Goal: Transaction & Acquisition: Purchase product/service

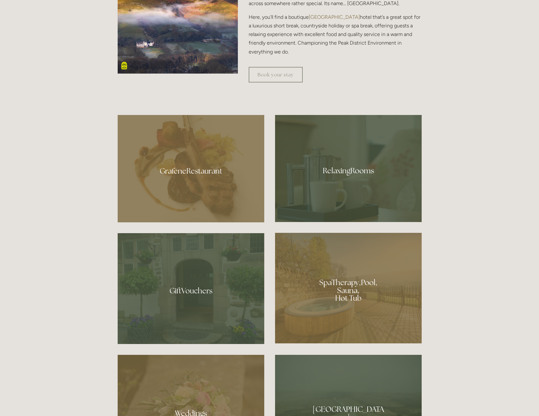
scroll to position [440, 0]
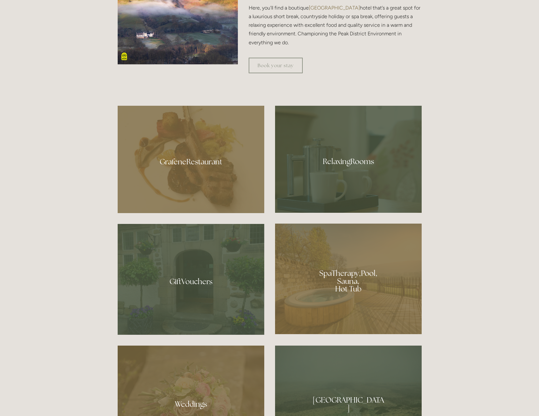
click at [271, 74] on div "Book your stay" at bounding box center [335, 65] width 184 height 26
click at [271, 62] on link "Book your stay" at bounding box center [276, 66] width 54 height 16
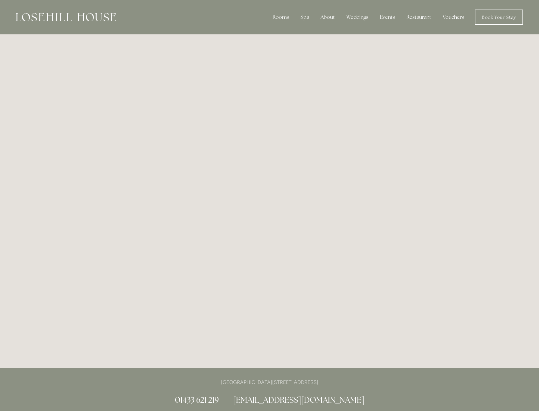
click at [454, 15] on link "Vouchers" at bounding box center [454, 17] width 32 height 13
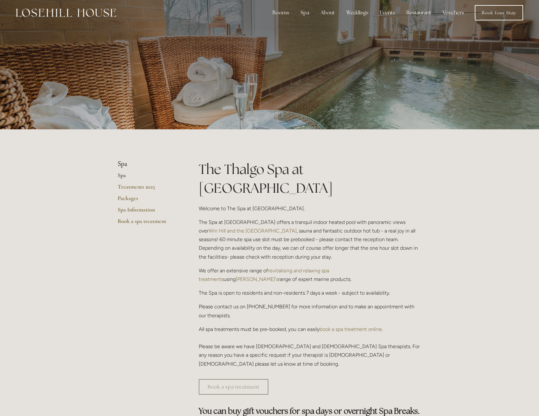
scroll to position [4, 0]
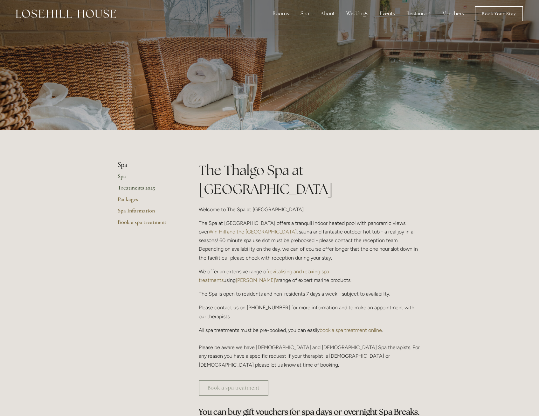
click at [148, 185] on link "Treatments 2025" at bounding box center [148, 189] width 61 height 11
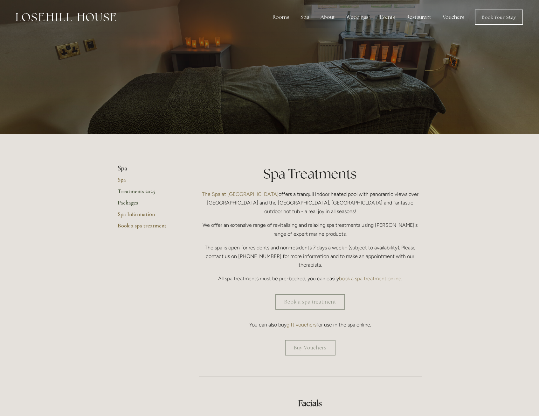
click at [124, 203] on link "Packages" at bounding box center [148, 204] width 61 height 11
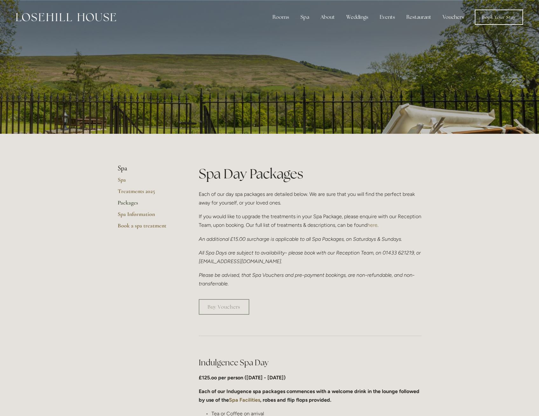
drag, startPoint x: 282, startPoint y: 193, endPoint x: 323, endPoint y: 200, distance: 41.4
click at [323, 200] on p "Each of our day spa packages are detailed below. We are sure that you will find…" at bounding box center [310, 198] width 223 height 17
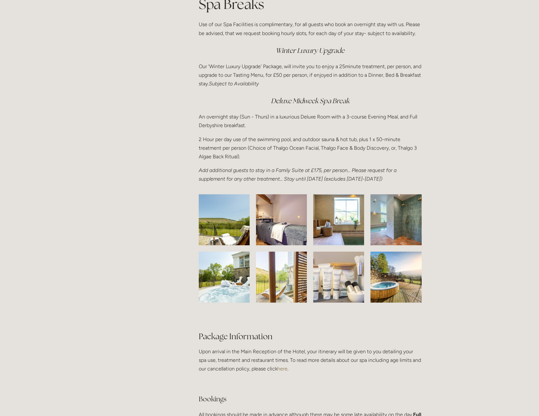
scroll to position [823, 0]
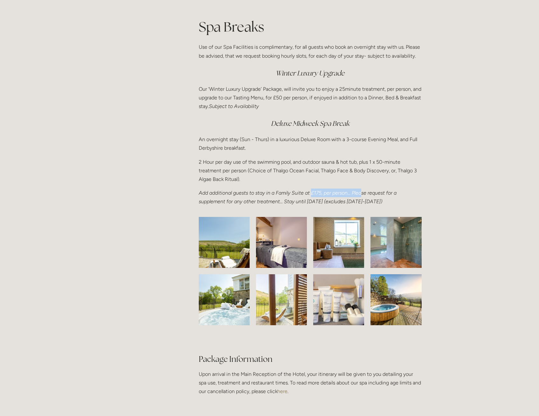
drag, startPoint x: 312, startPoint y: 191, endPoint x: 362, endPoint y: 194, distance: 50.4
click at [362, 194] on em "Add additional guests to stay in a Family Suite at £175, per person… Please req…" at bounding box center [298, 197] width 199 height 15
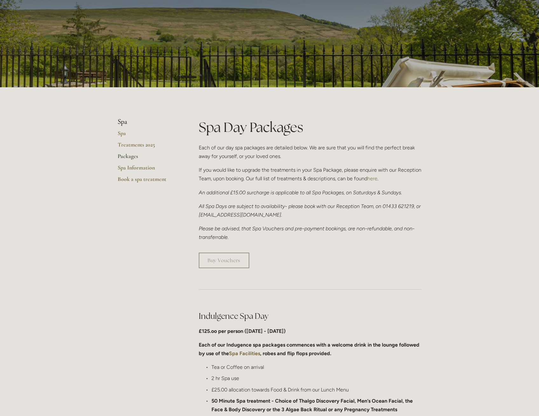
scroll to position [0, 0]
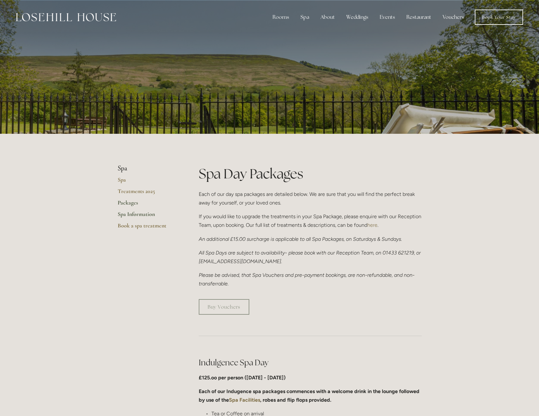
click at [129, 215] on link "Spa Information" at bounding box center [148, 215] width 61 height 11
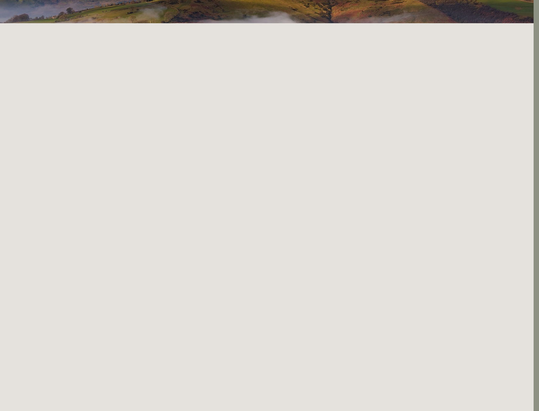
scroll to position [0, 5]
